Goal: Task Accomplishment & Management: Manage account settings

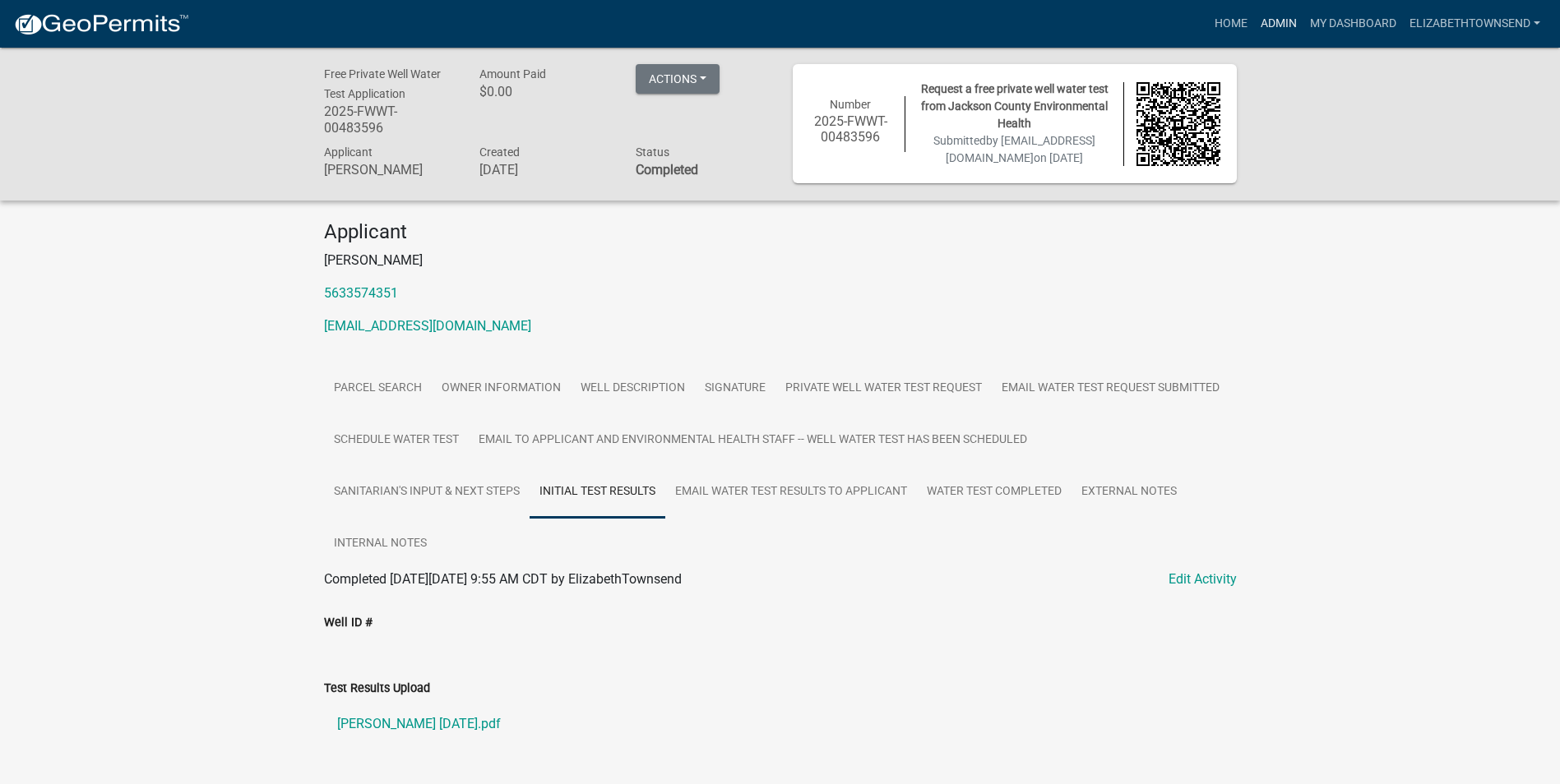
click at [1274, 18] on link "Admin" at bounding box center [1279, 24] width 50 height 31
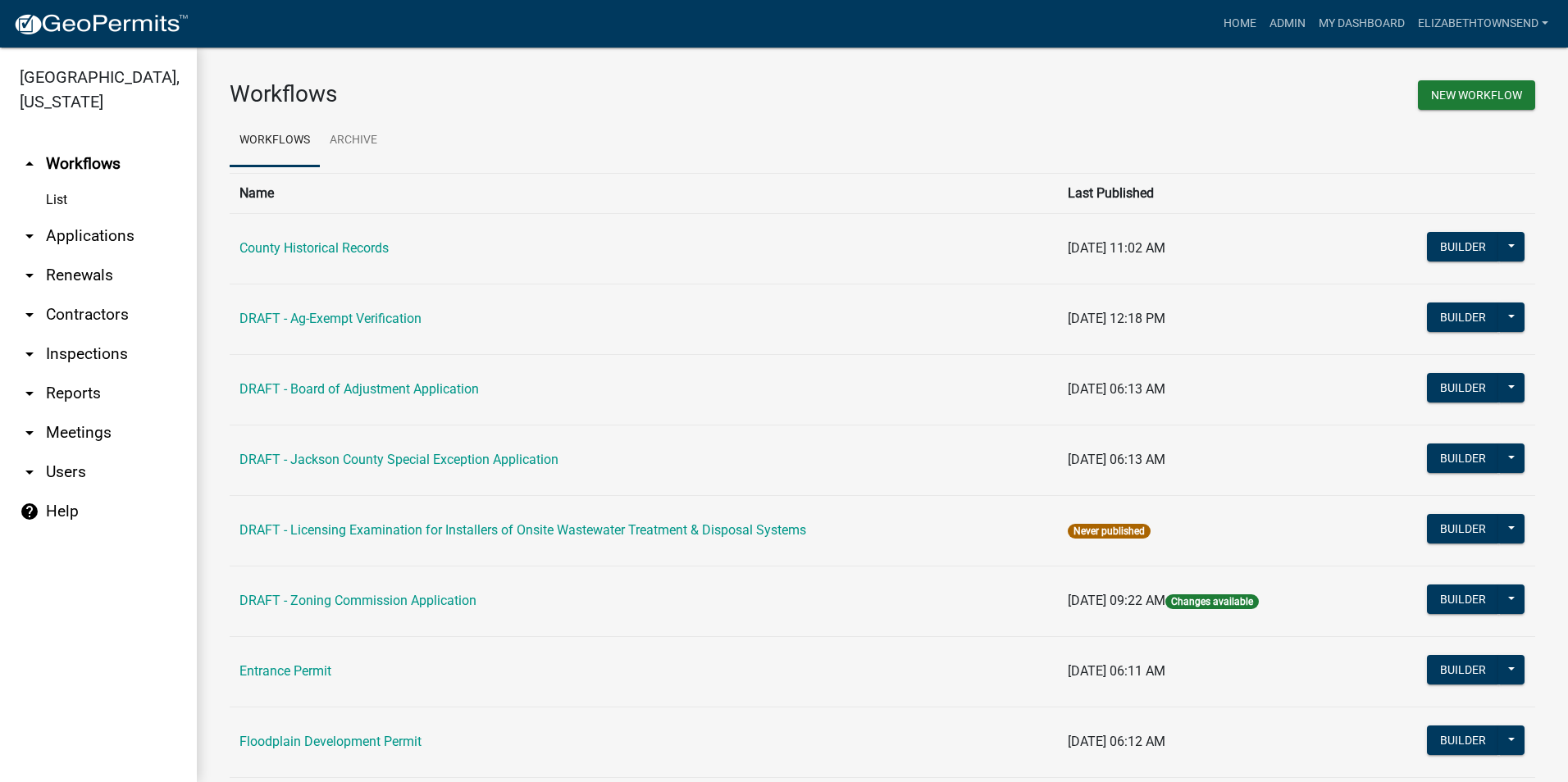
click at [120, 217] on link "arrow_drop_down Applications" at bounding box center [98, 236] width 197 height 40
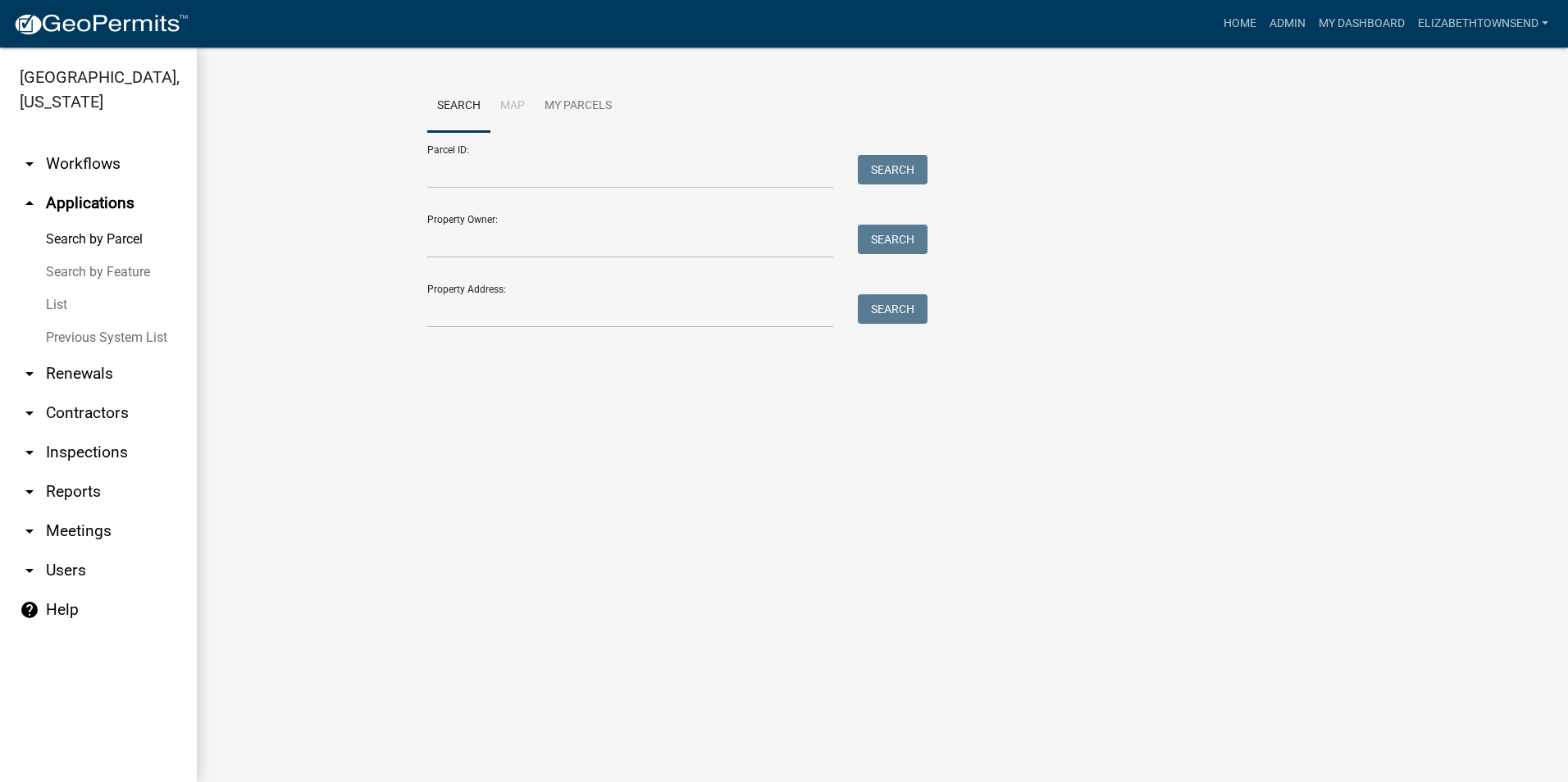
click at [69, 289] on link "List" at bounding box center [98, 305] width 197 height 33
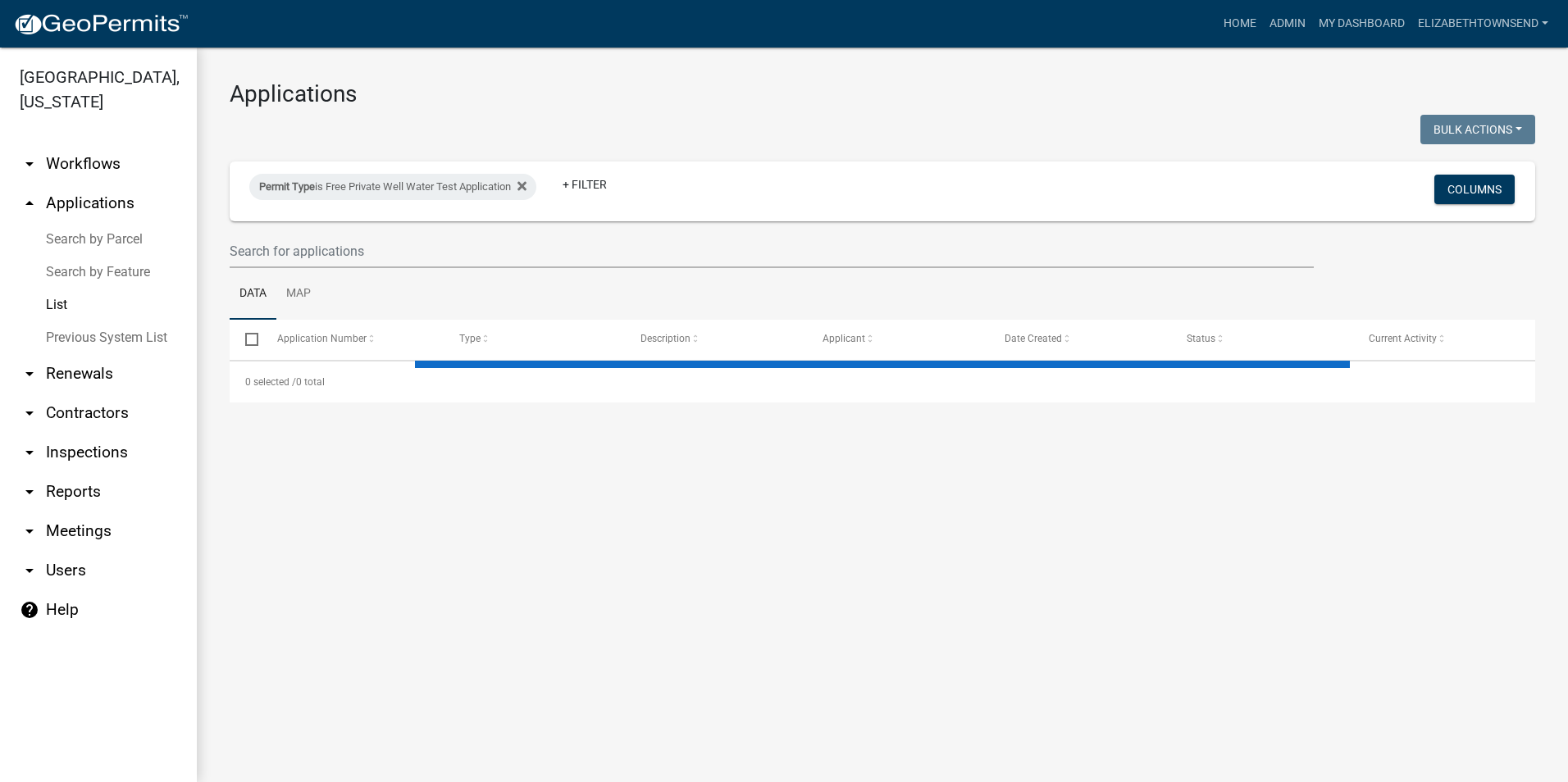
select select "3: 100"
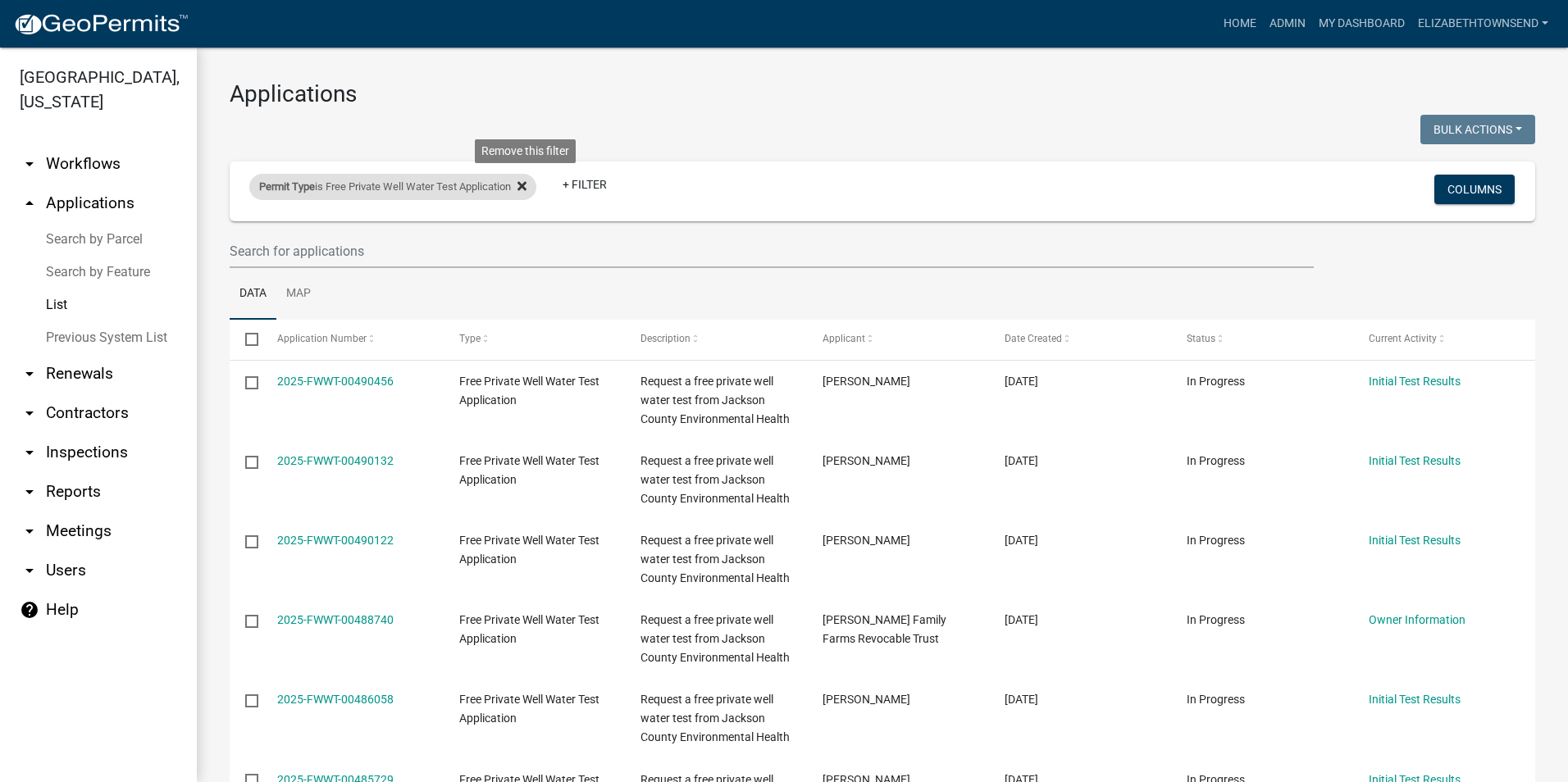
click at [527, 188] on icon at bounding box center [522, 186] width 9 height 9
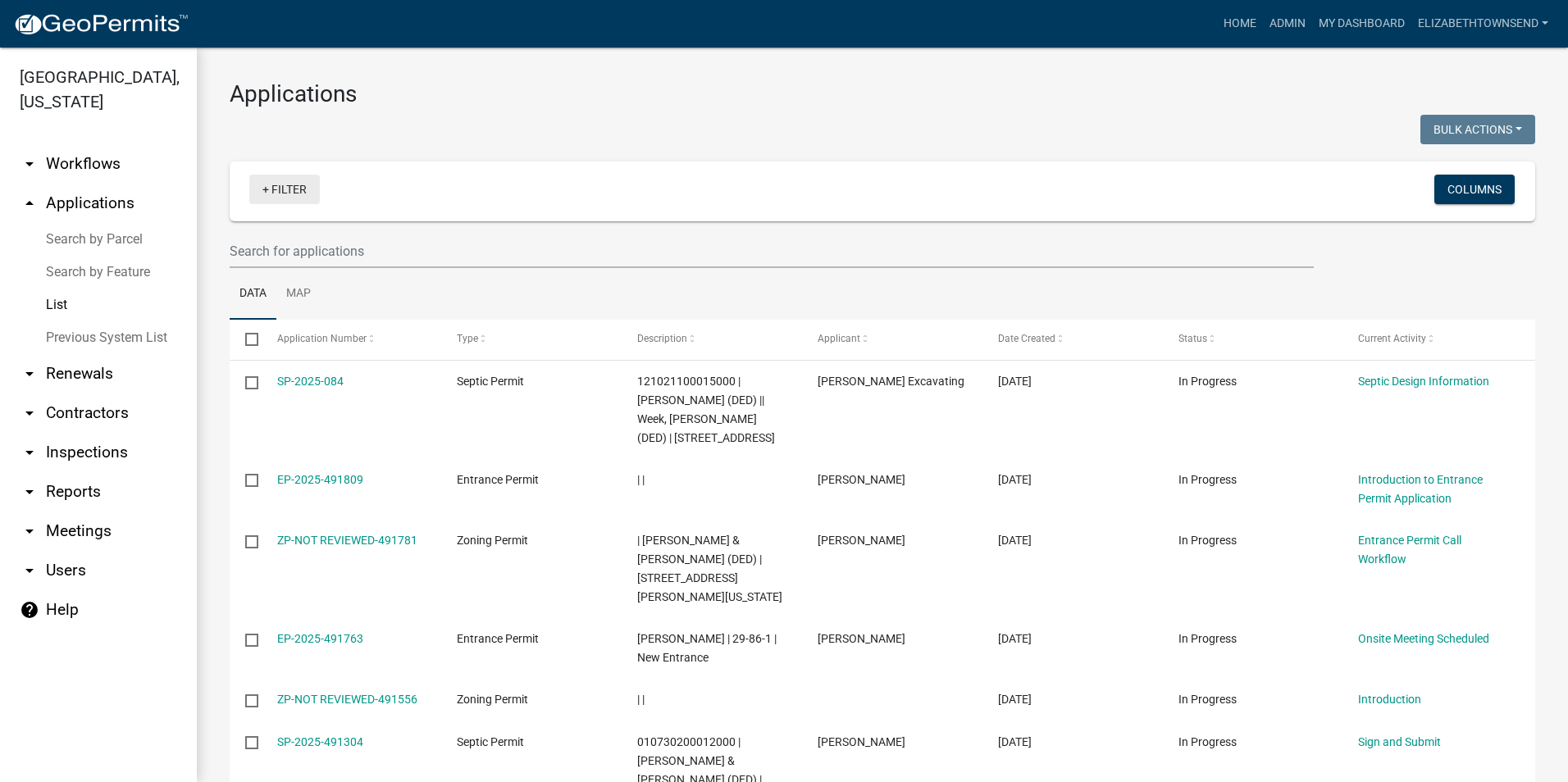
click at [302, 189] on link "+ Filter" at bounding box center [284, 189] width 71 height 29
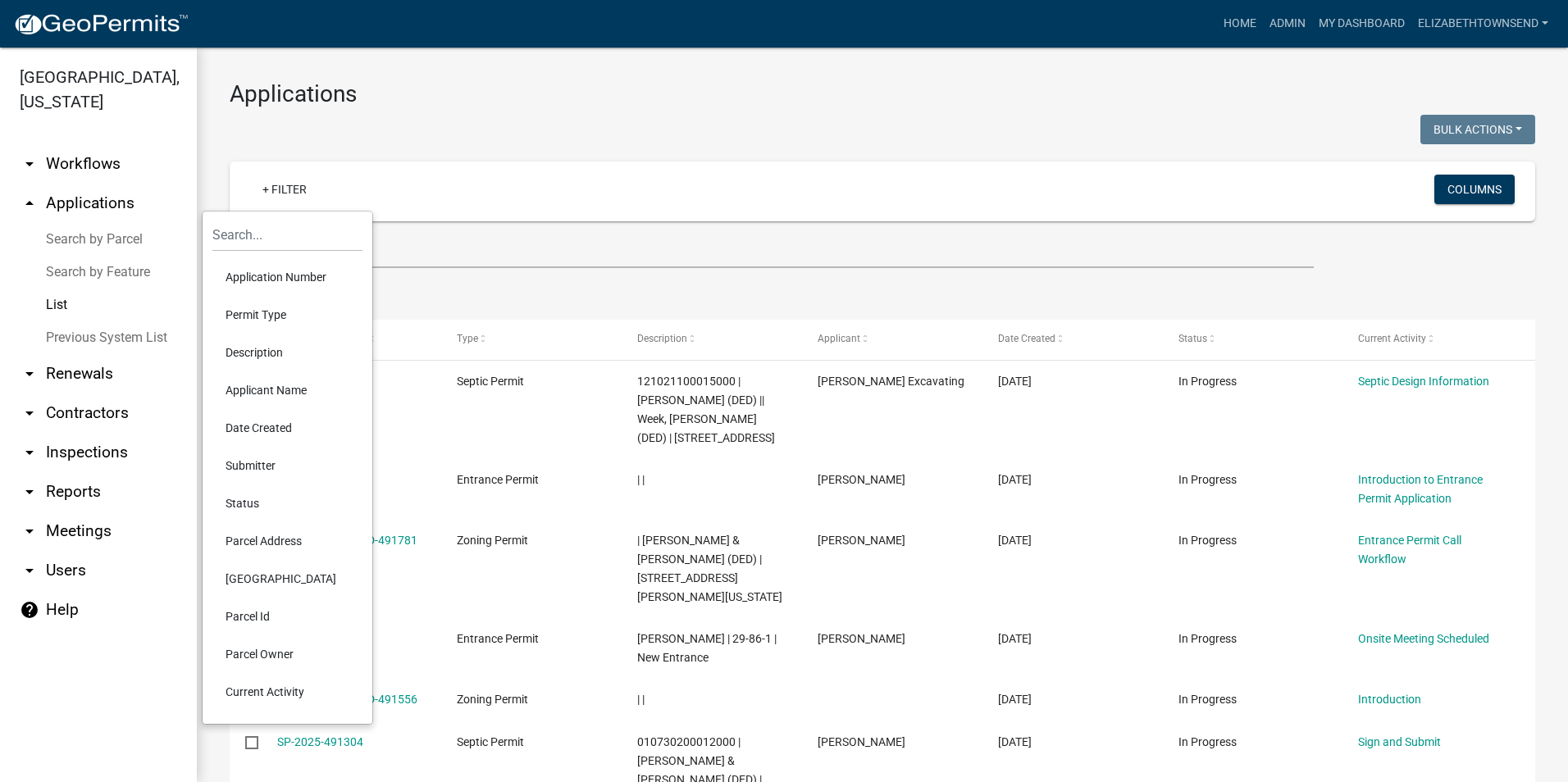
click at [290, 273] on li "Application Number" at bounding box center [287, 277] width 150 height 38
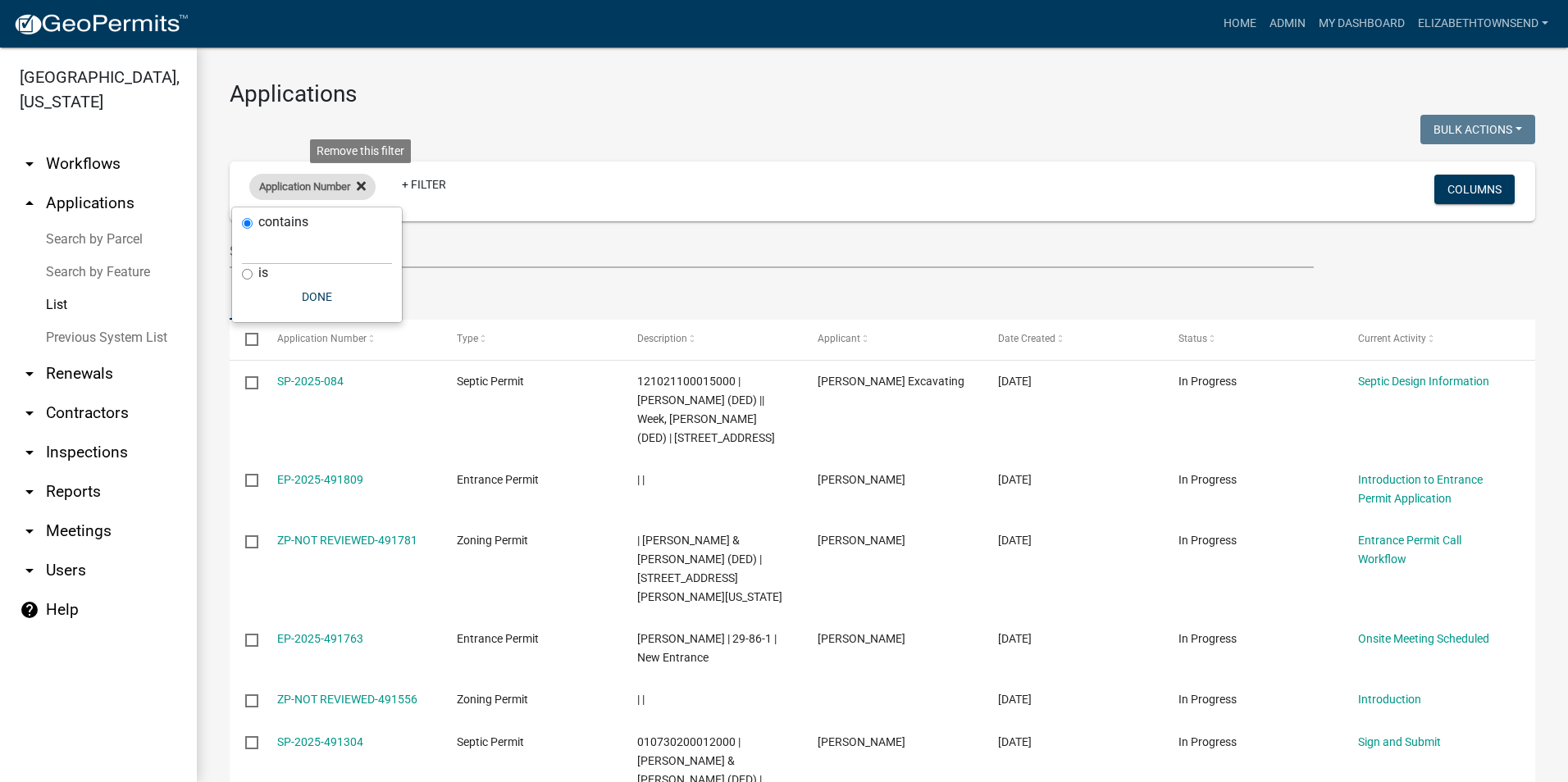
click at [366, 187] on icon at bounding box center [361, 186] width 9 height 9
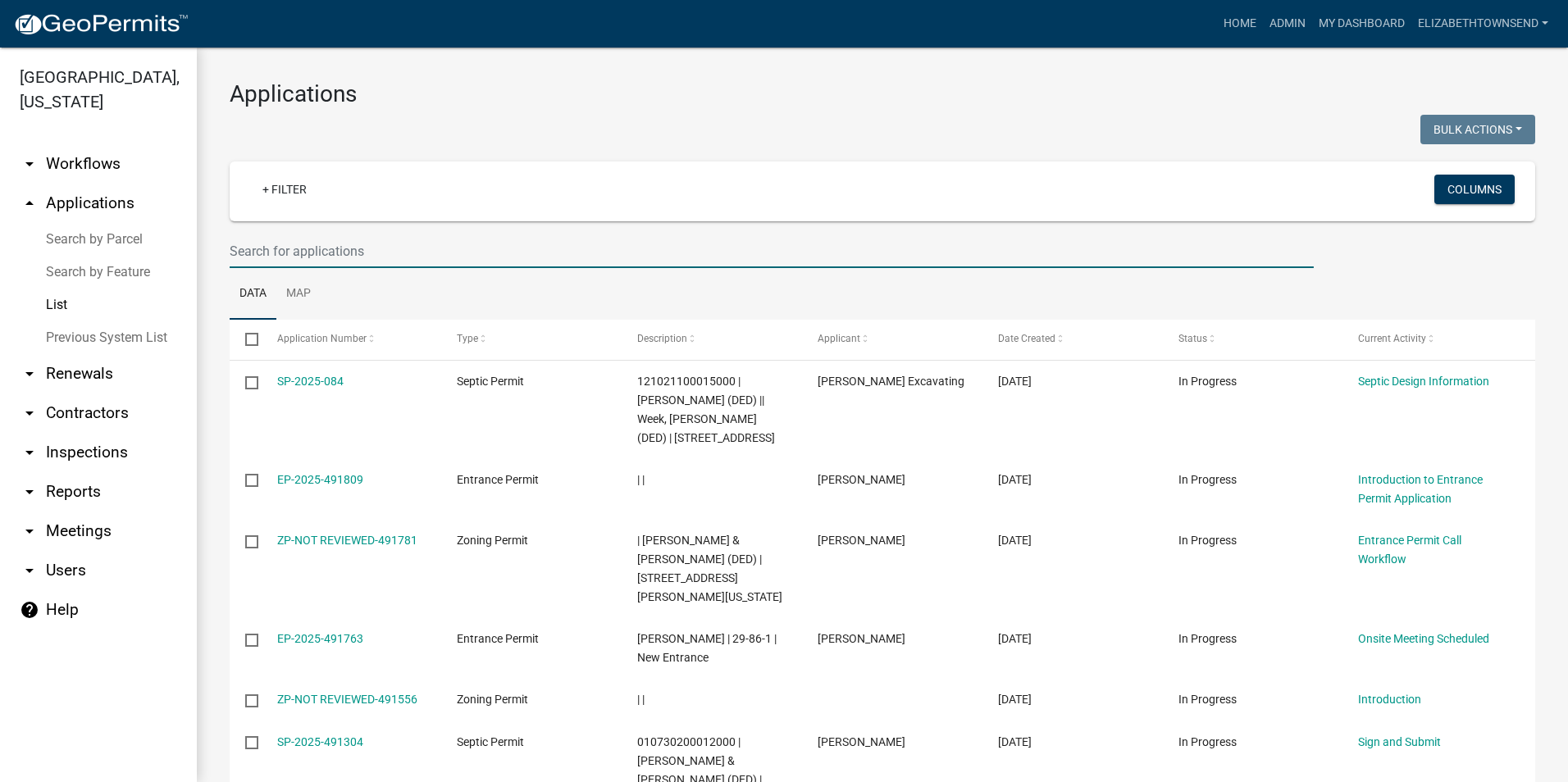
click at [300, 246] on input "text" at bounding box center [772, 251] width 1085 height 34
type input "Mass"
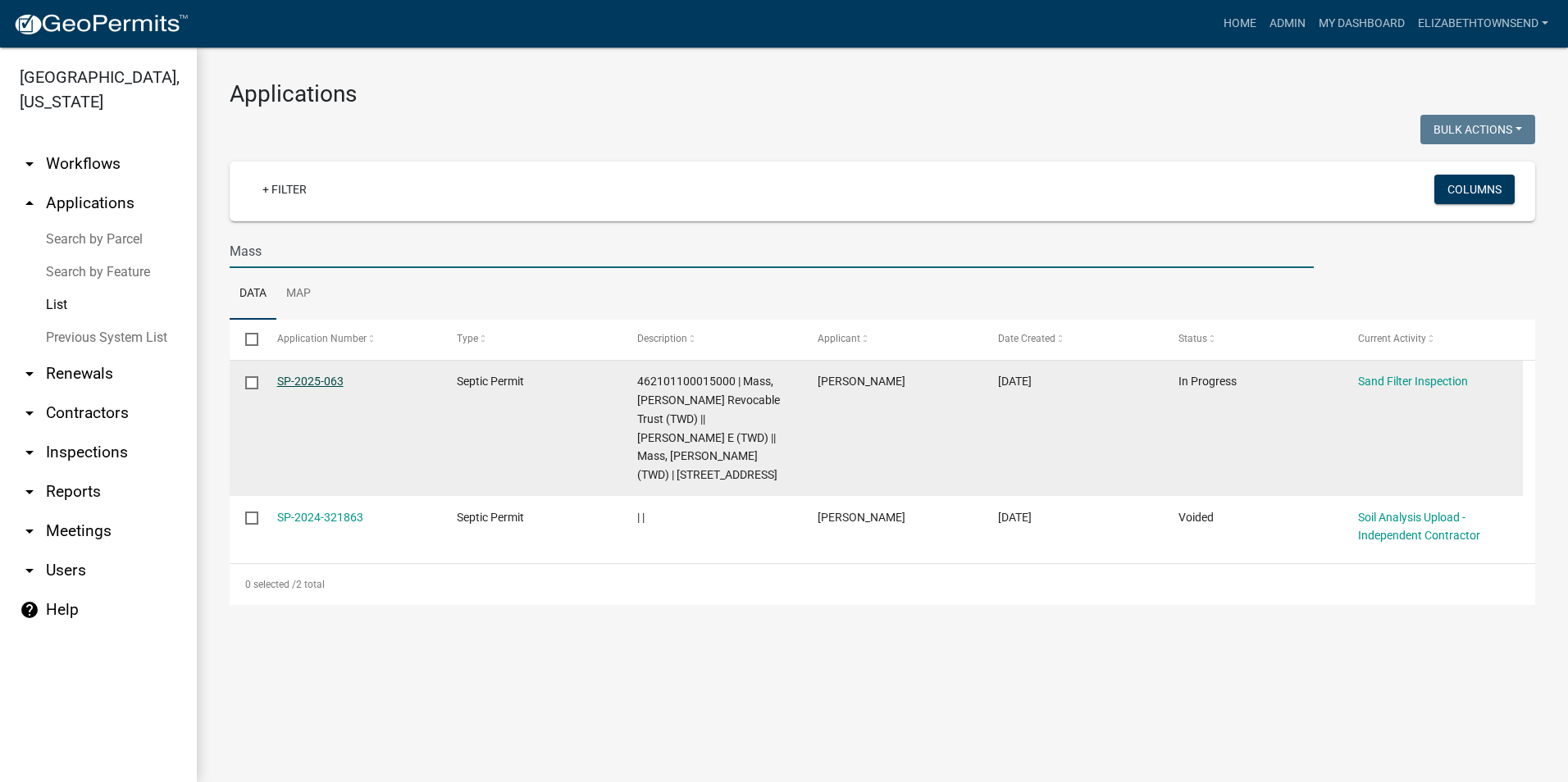
click at [332, 382] on link "SP-2025-063" at bounding box center [311, 381] width 66 height 13
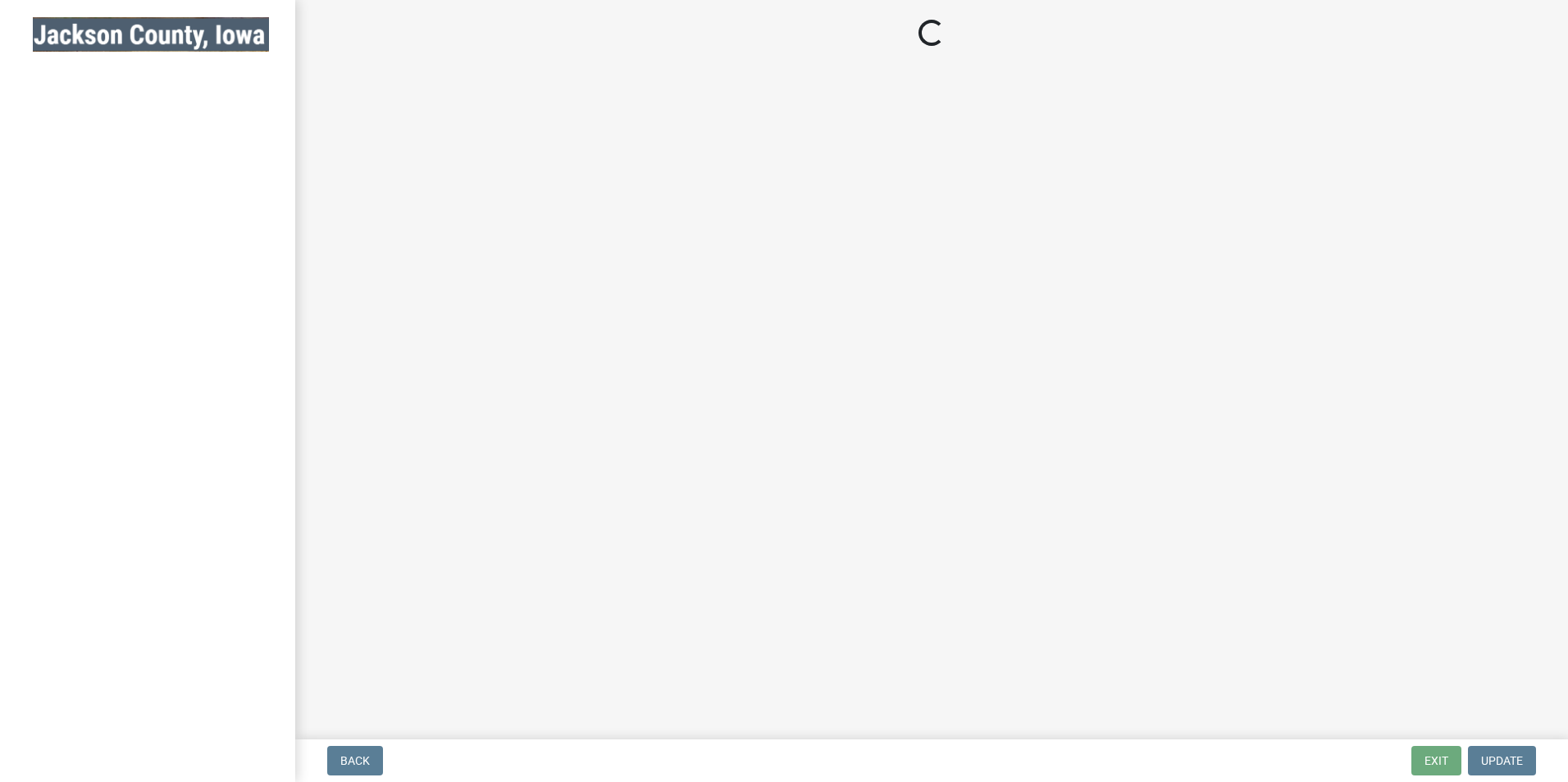
select select "8b01e099-4a24-4825-befa-1c944ae133b5"
select select "a3873a1b-6e26-41c8-b1e9-189df5d0ae8c"
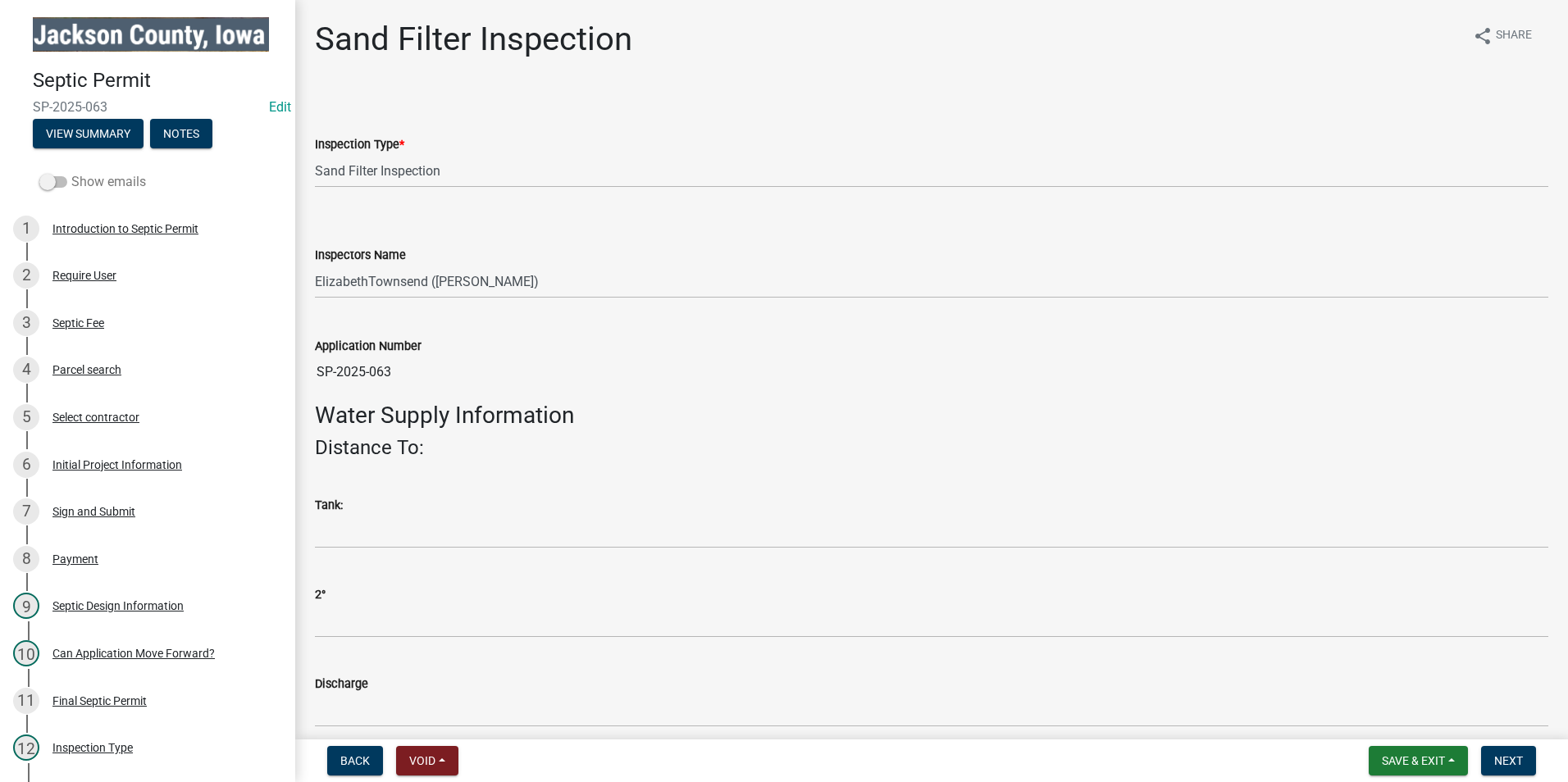
click at [110, 179] on label "Show emails" at bounding box center [93, 181] width 107 height 19
click at [72, 172] on input "Show emails" at bounding box center [72, 172] width 0 height 0
click at [97, 134] on button "View Summary" at bounding box center [88, 133] width 110 height 29
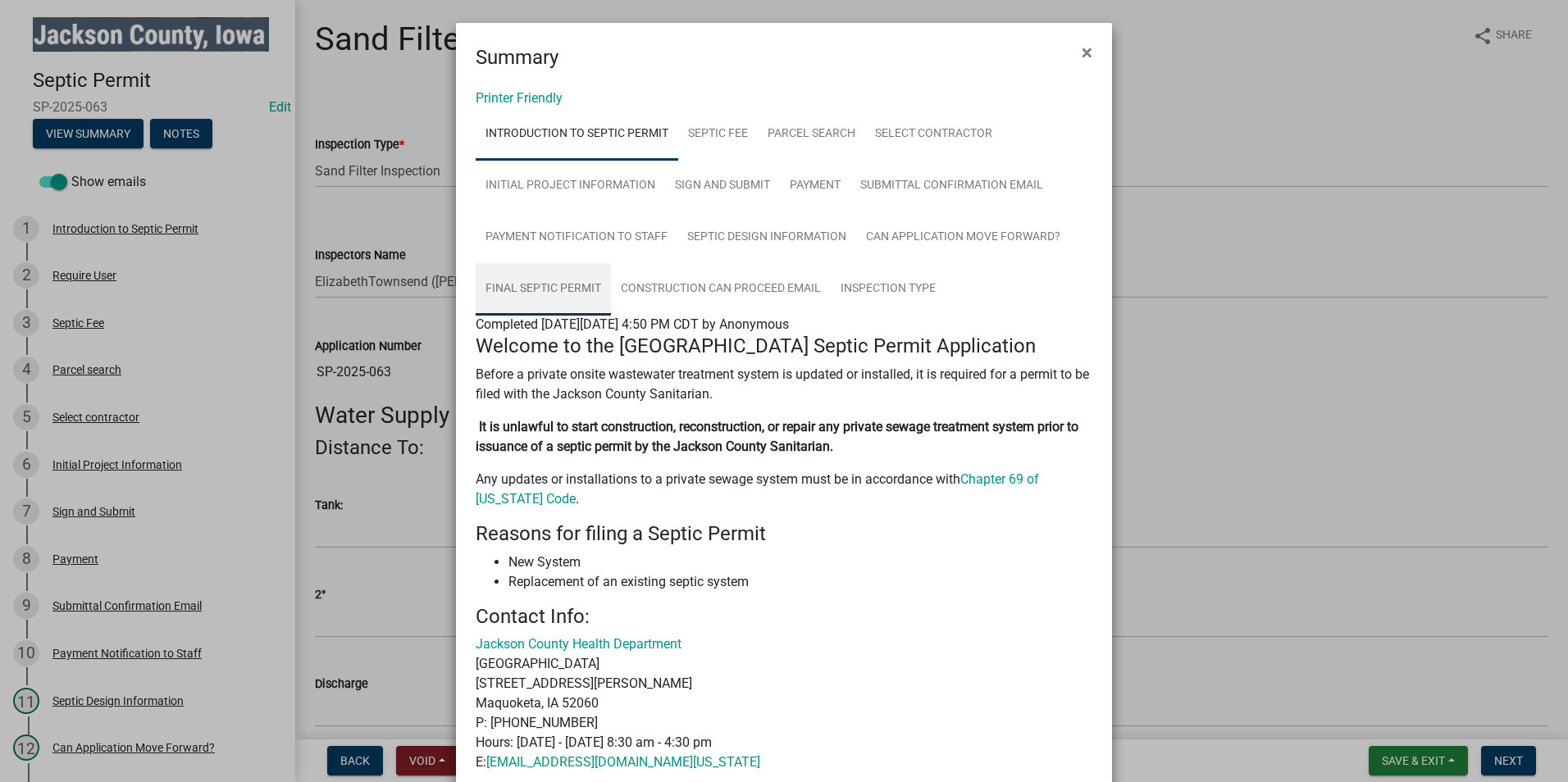
click at [540, 278] on link "Final Septic Permit" at bounding box center [543, 289] width 135 height 52
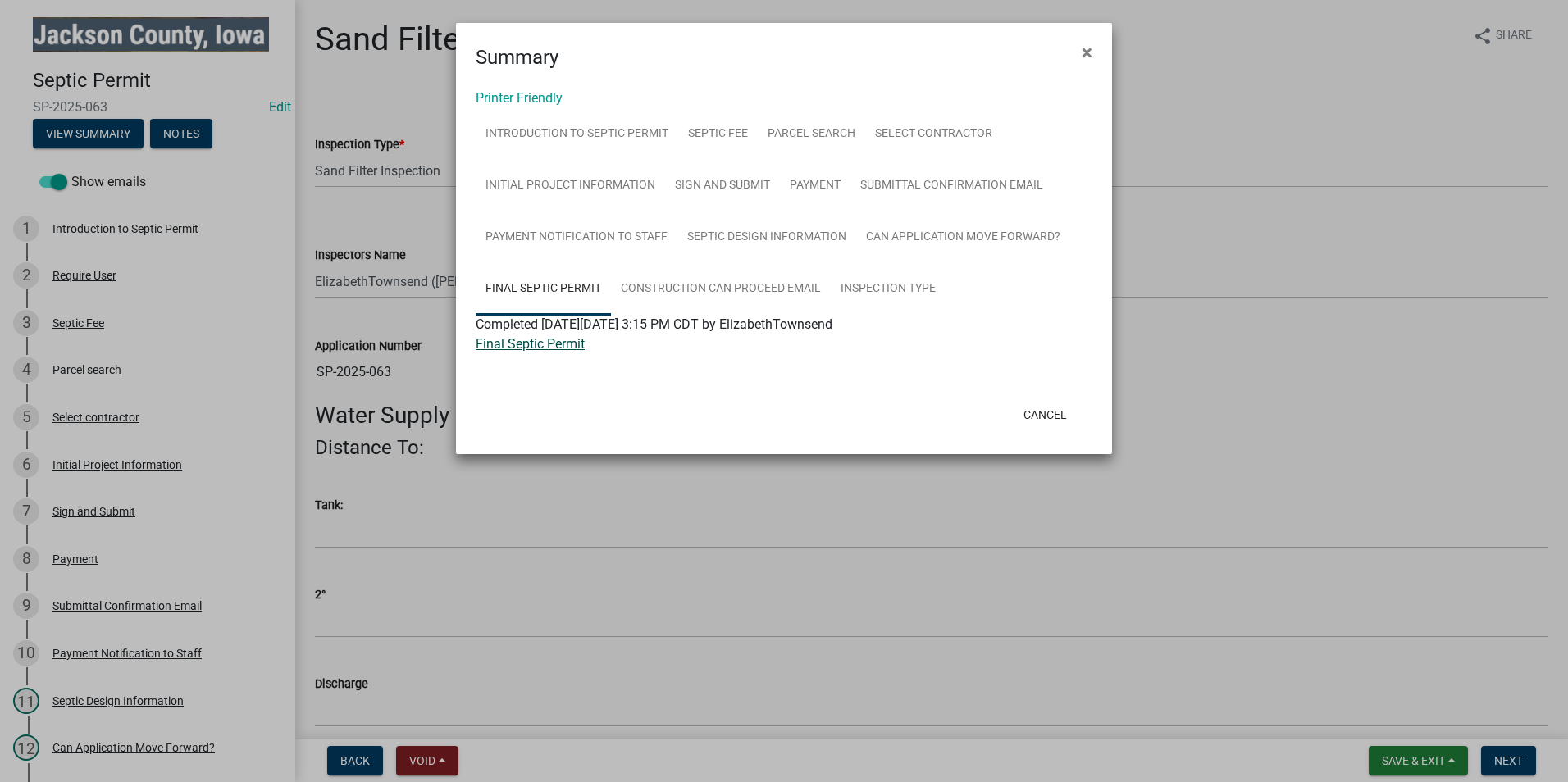
click at [528, 344] on link "Final Septic Permit" at bounding box center [530, 344] width 109 height 16
